Goal: Task Accomplishment & Management: Manage account settings

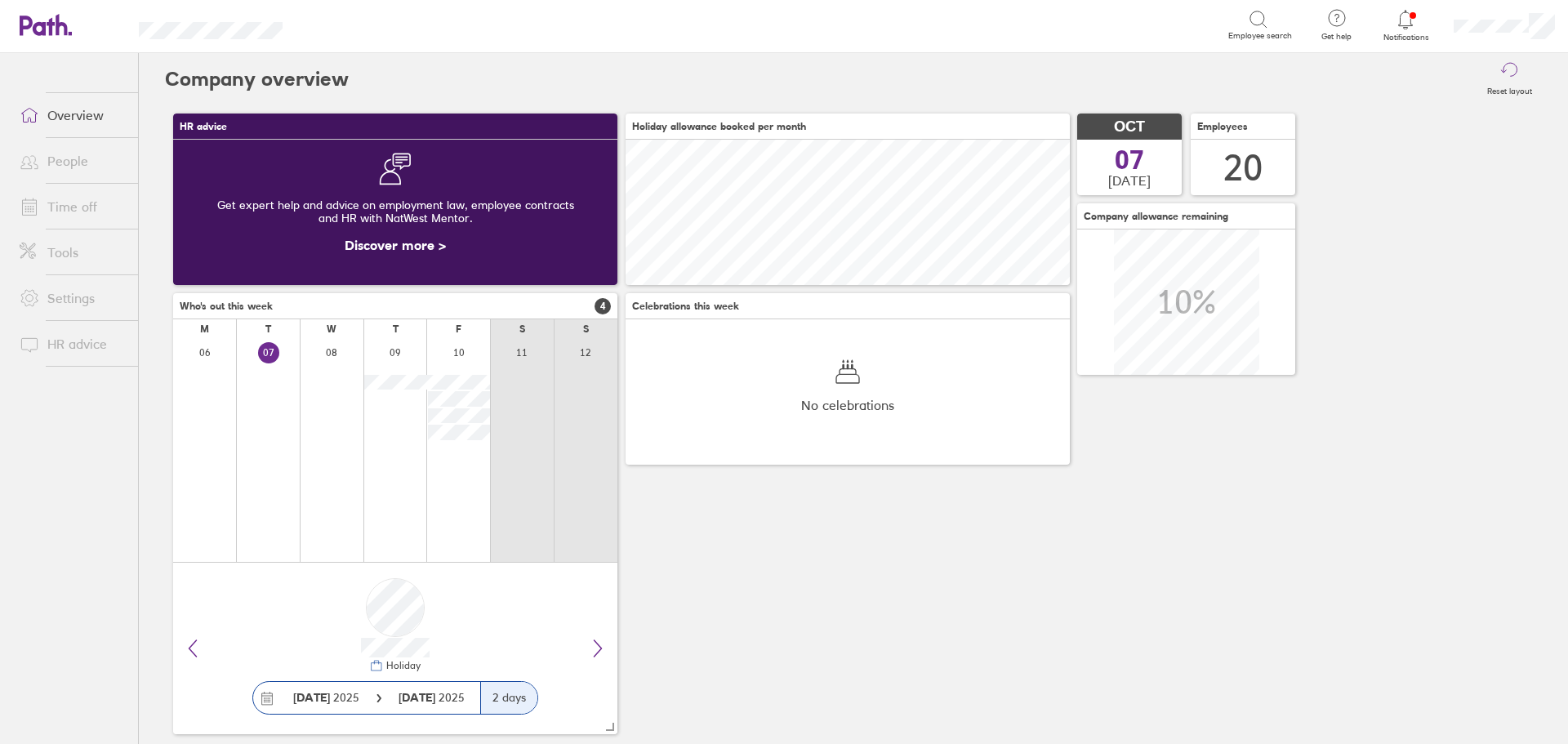
scroll to position [145, 444]
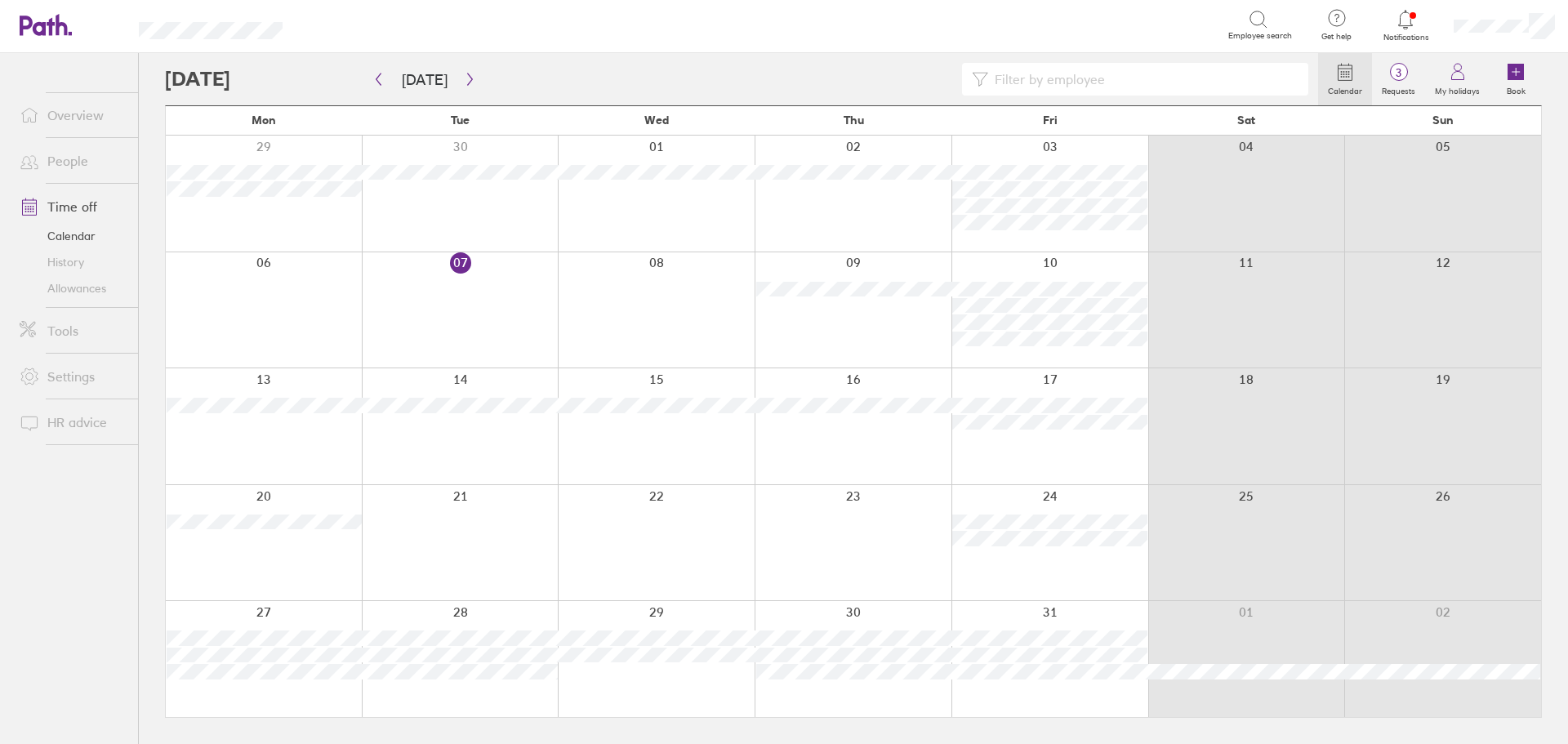
click at [1414, 10] on icon at bounding box center [1405, 20] width 20 height 20
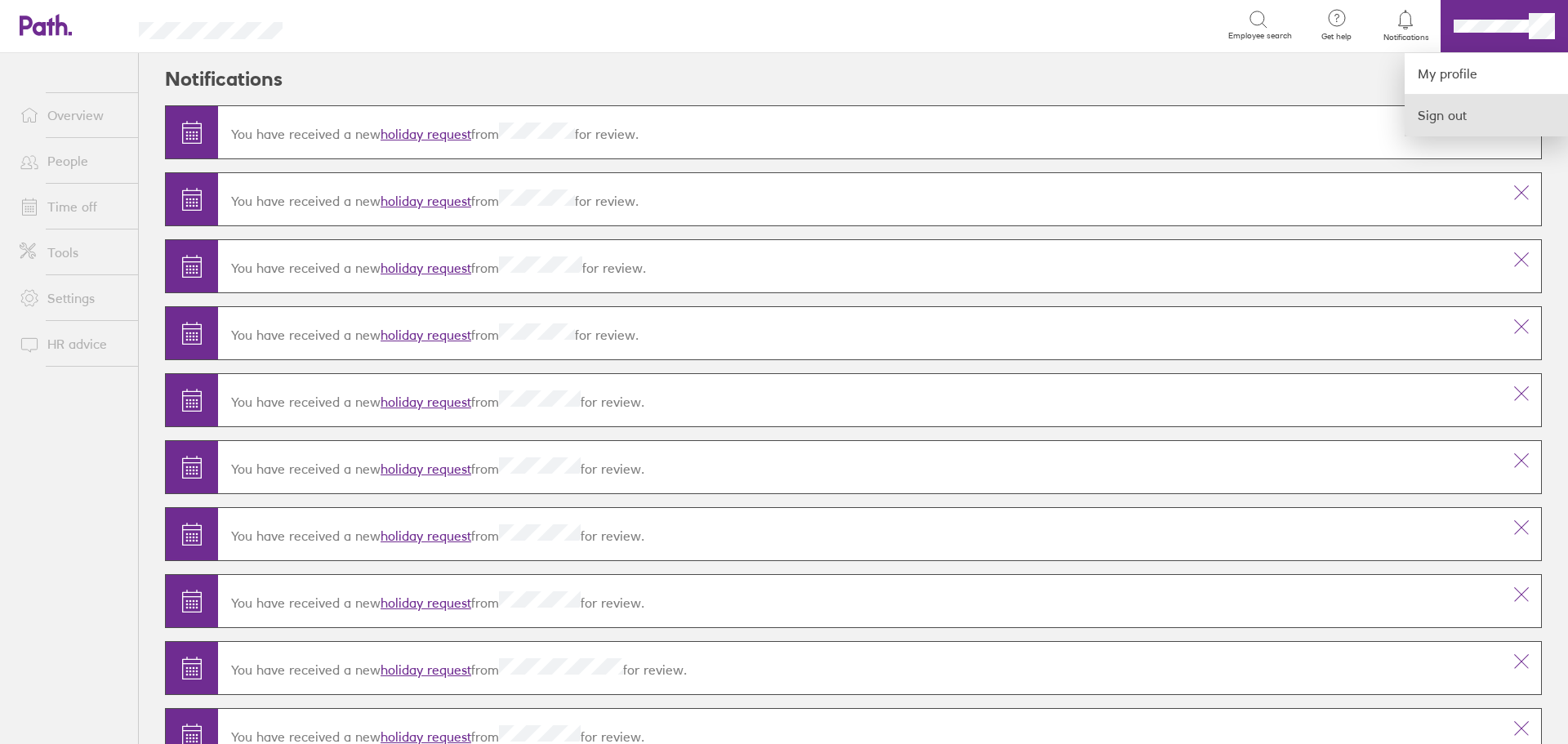
click at [1455, 117] on link "Sign out" at bounding box center [1486, 114] width 163 height 41
